Goal: Find specific page/section: Find specific page/section

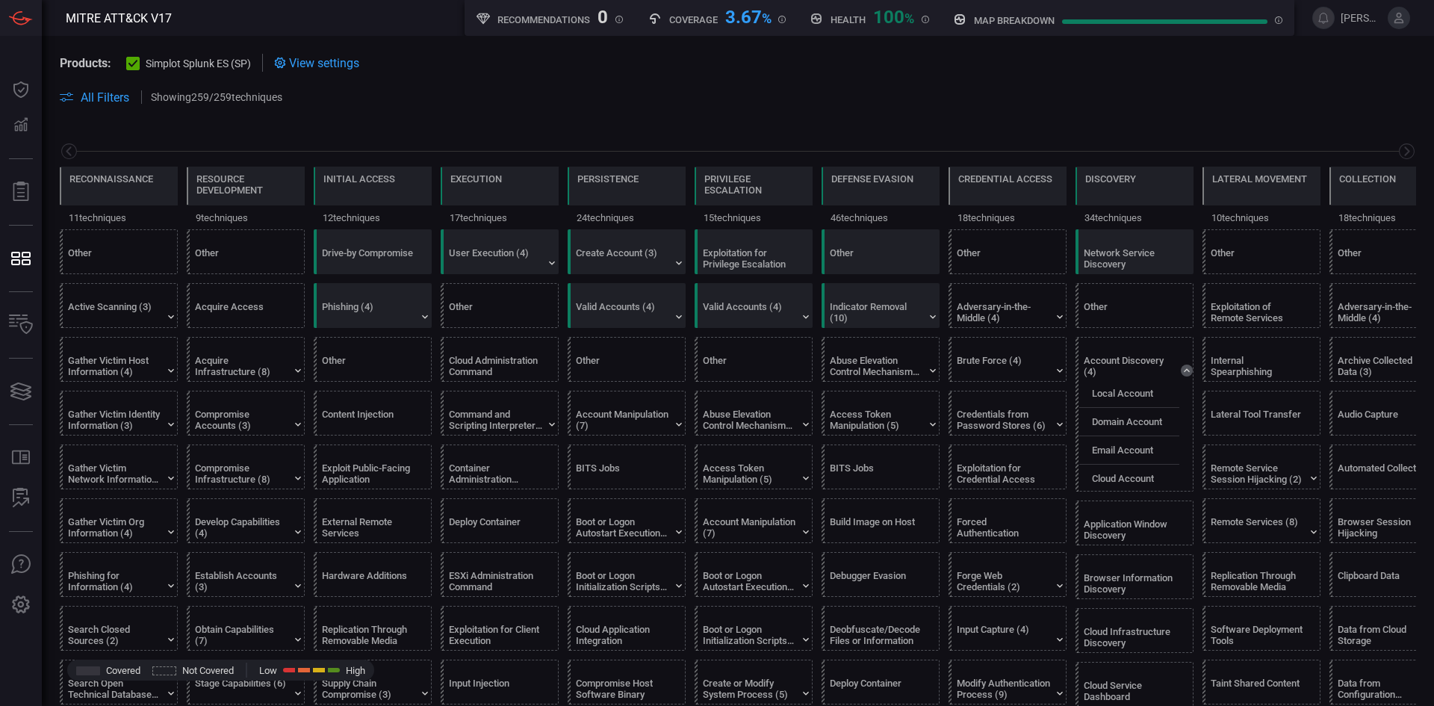
scroll to position [0, 196]
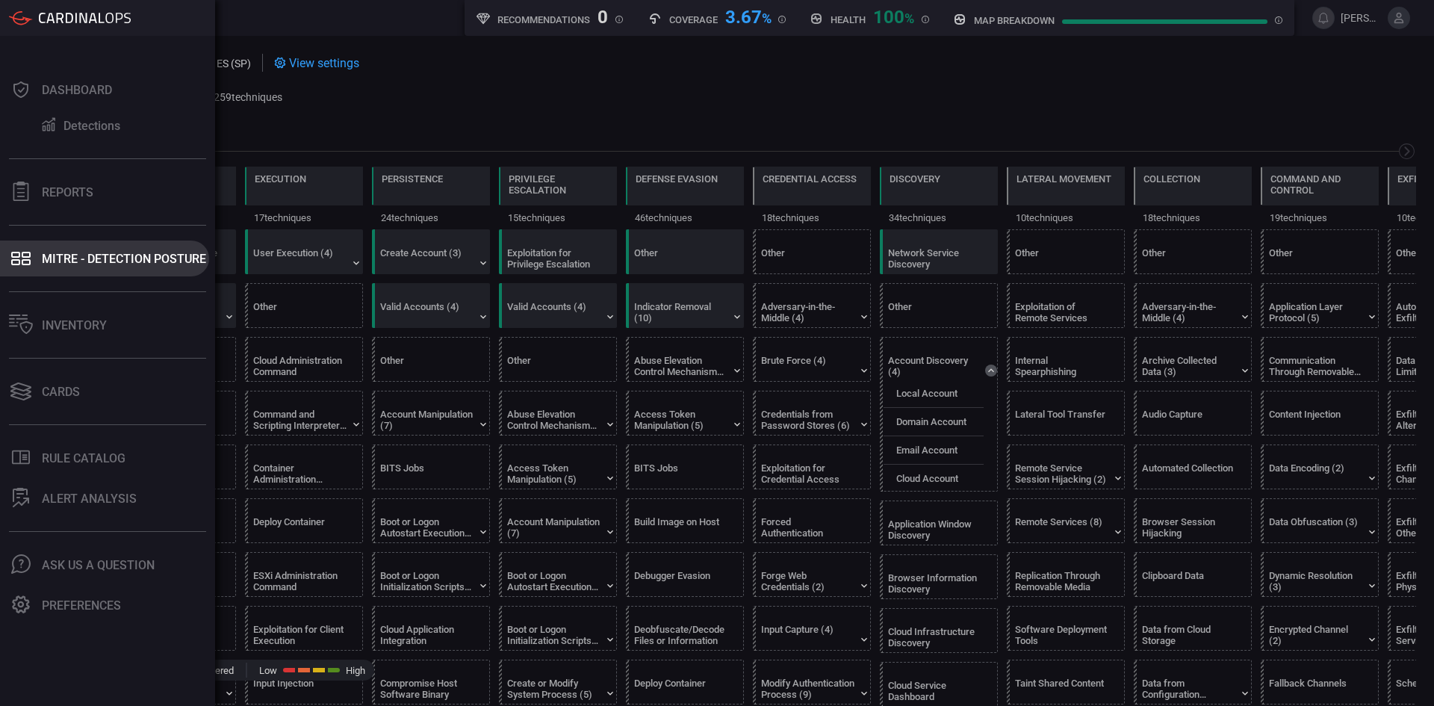
click at [48, 270] on button "MITRE - Detection Posture" at bounding box center [104, 258] width 209 height 36
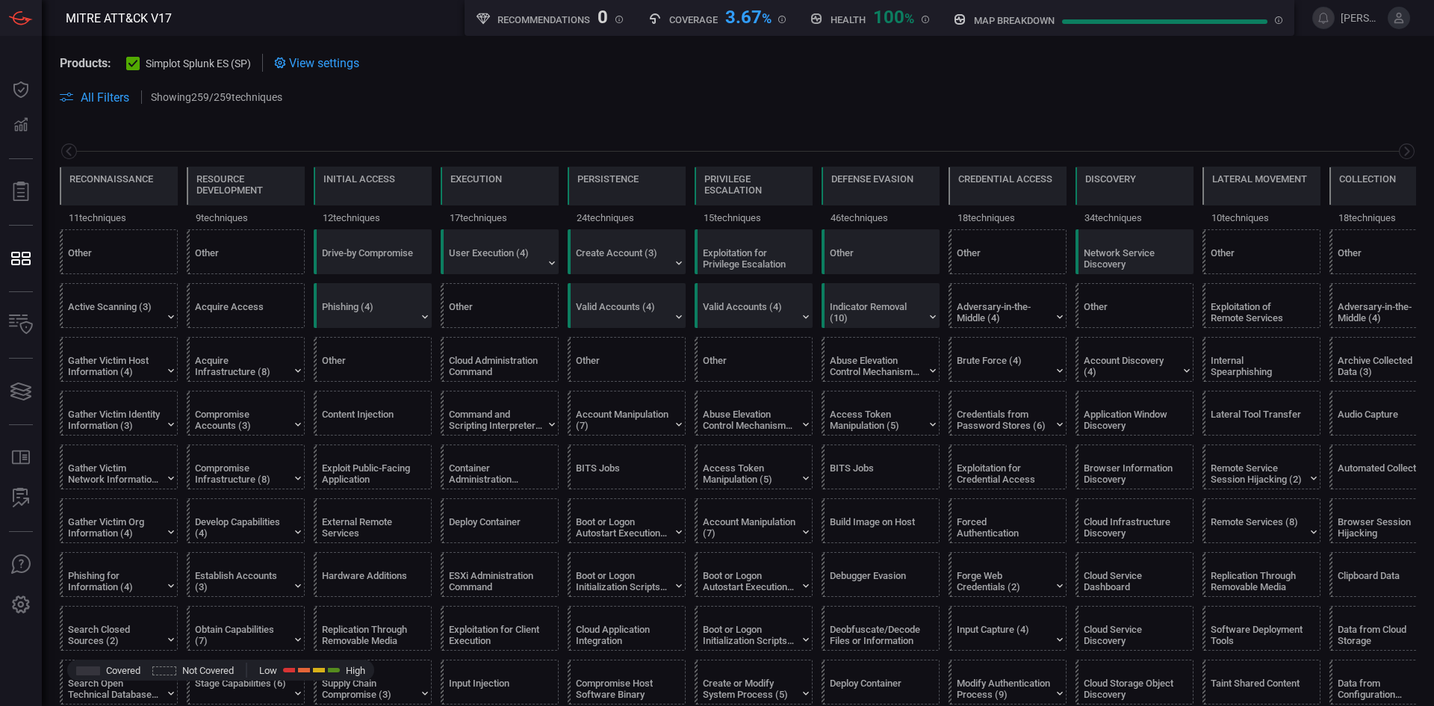
scroll to position [0, 196]
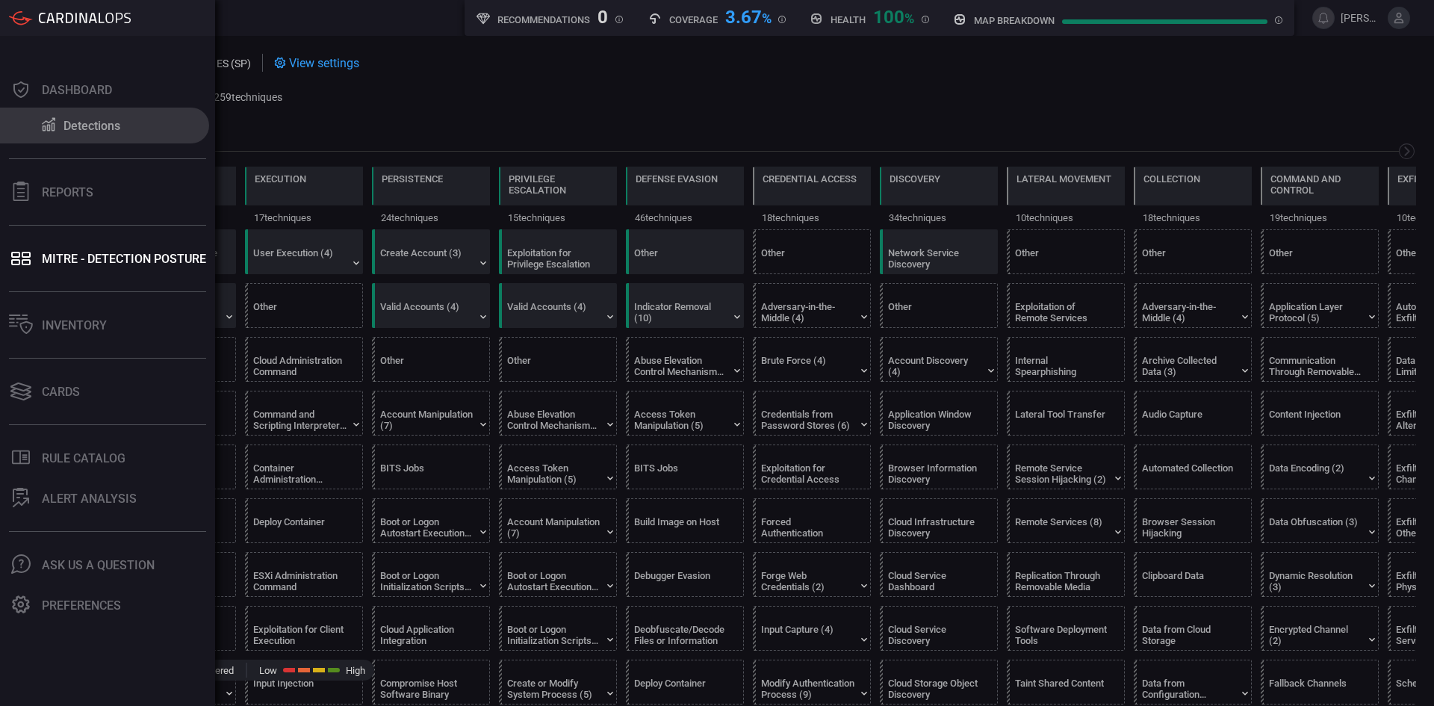
click at [76, 127] on div "Detections" at bounding box center [91, 126] width 57 height 14
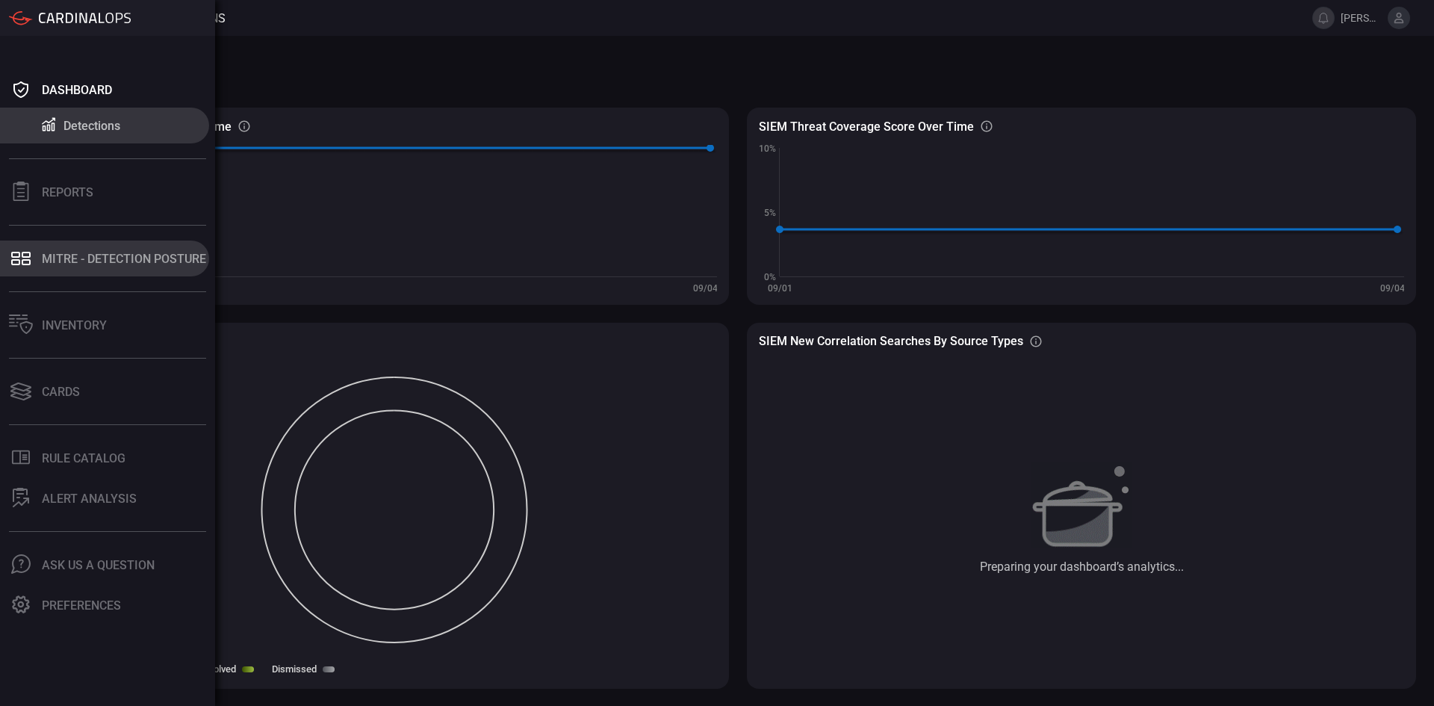
click at [116, 256] on div "MITRE - Detection Posture" at bounding box center [124, 259] width 164 height 14
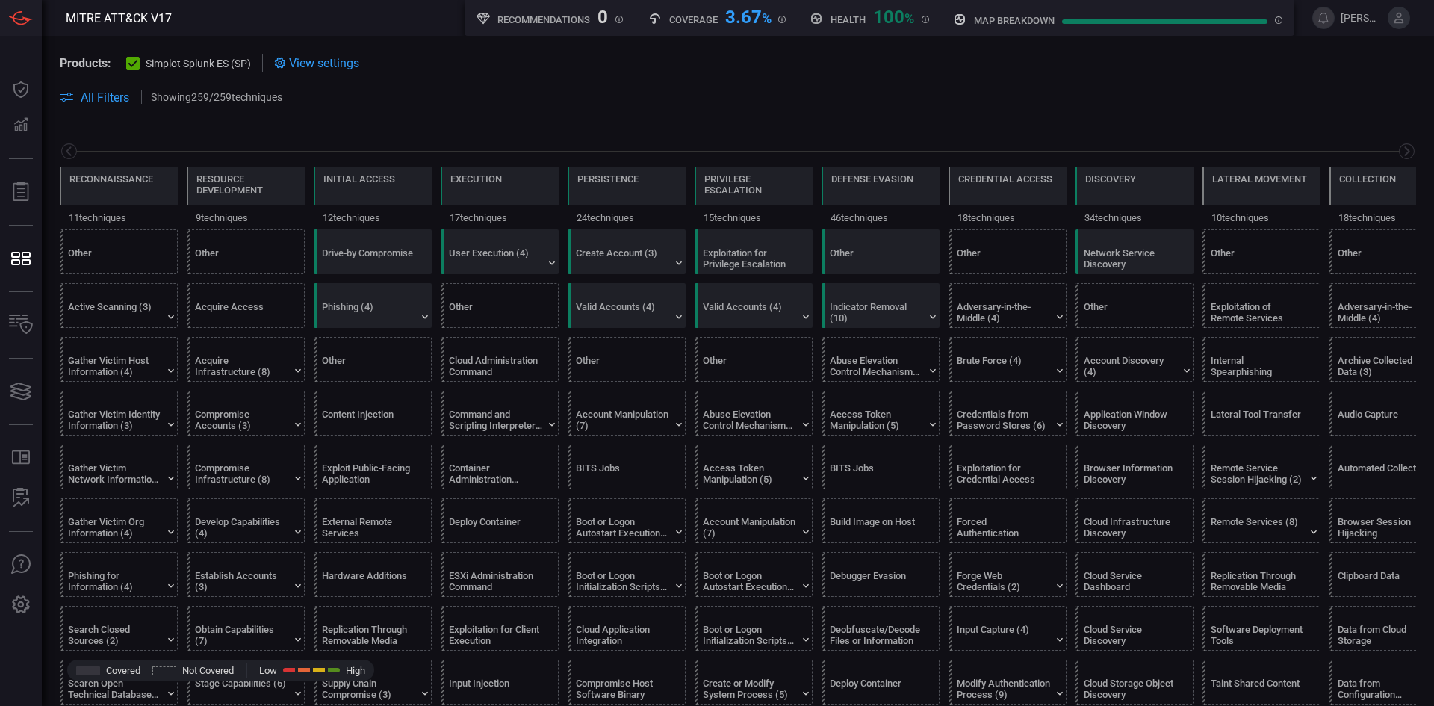
scroll to position [0, 196]
